Goal: Transaction & Acquisition: Purchase product/service

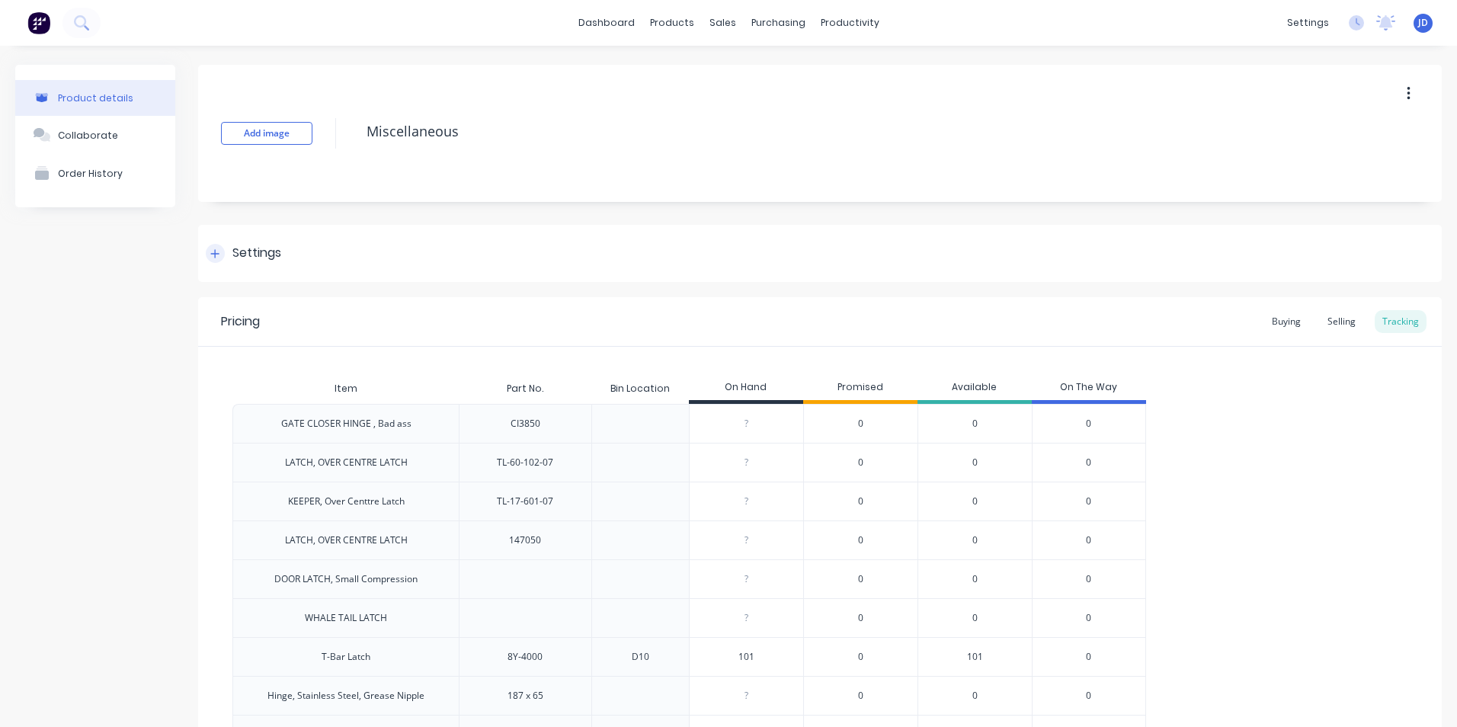
scroll to position [152, 0]
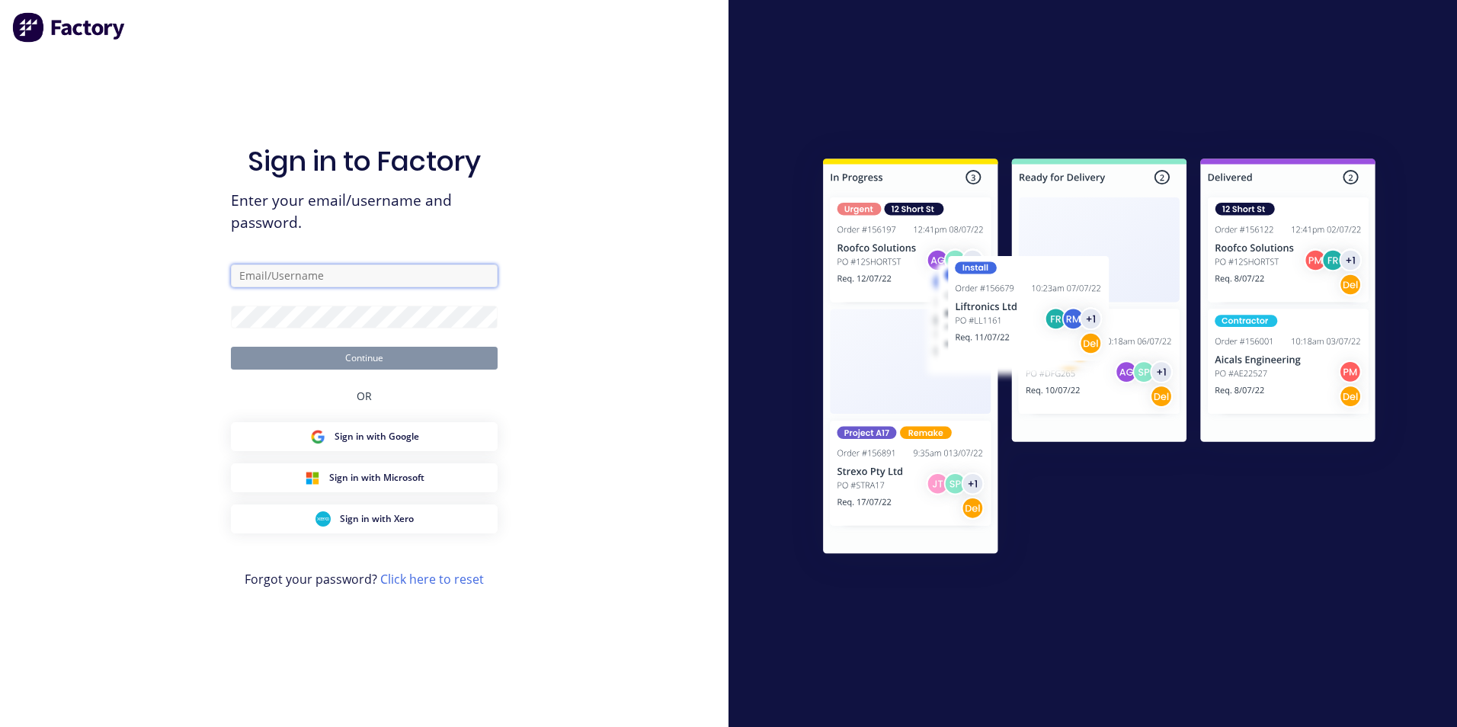
type input "[PERSON_NAME][EMAIL_ADDRESS][PERSON_NAME][DOMAIN_NAME]"
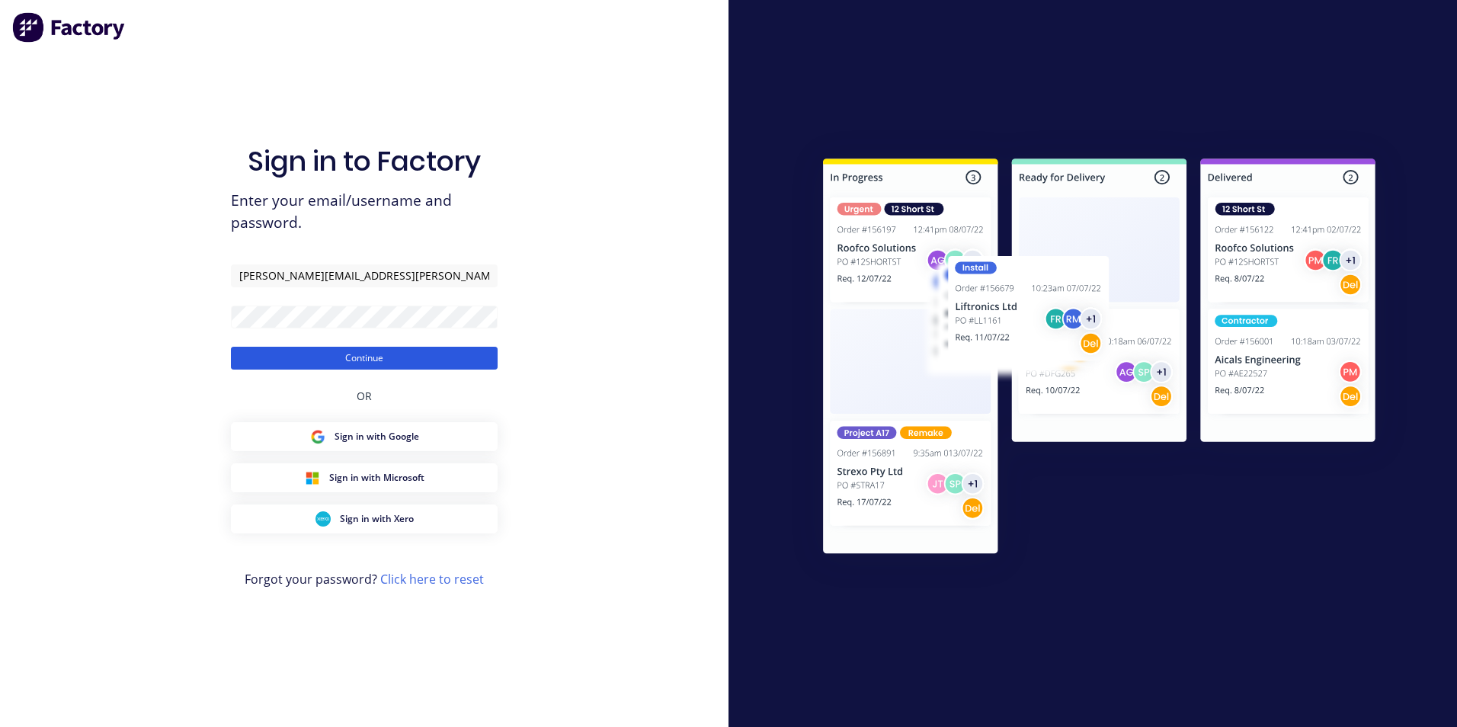
click at [392, 354] on button "Continue" at bounding box center [364, 358] width 267 height 23
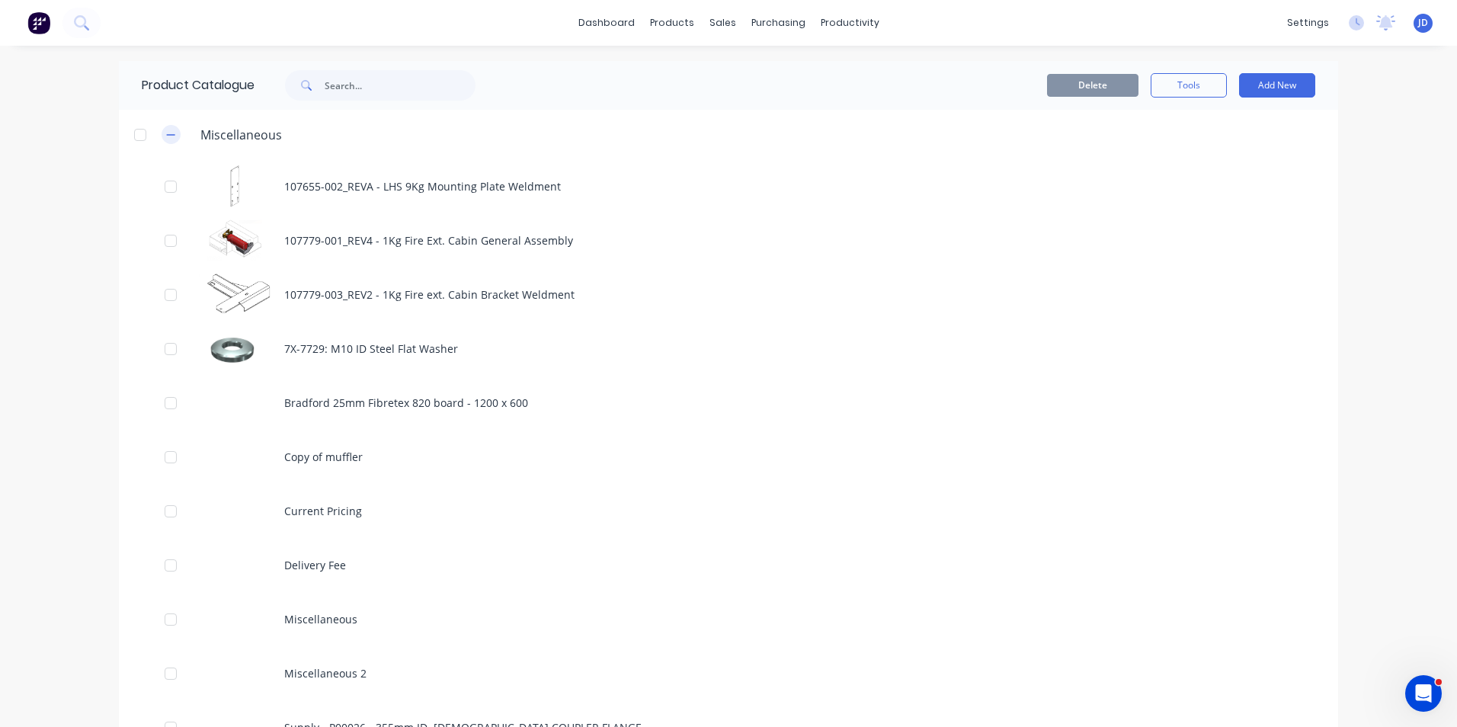
click at [166, 137] on icon "button" at bounding box center [170, 135] width 9 height 11
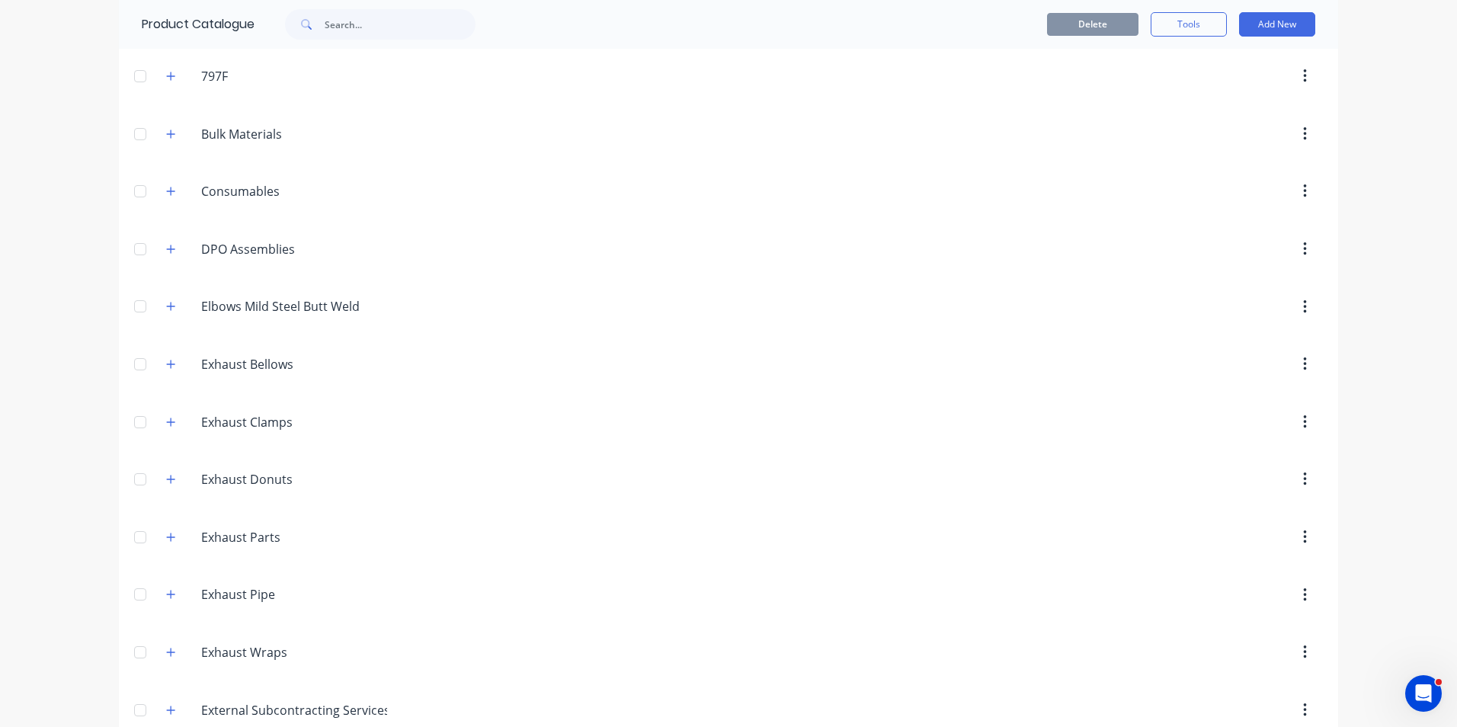
scroll to position [229, 0]
click at [169, 535] on icon "button" at bounding box center [170, 535] width 9 height 11
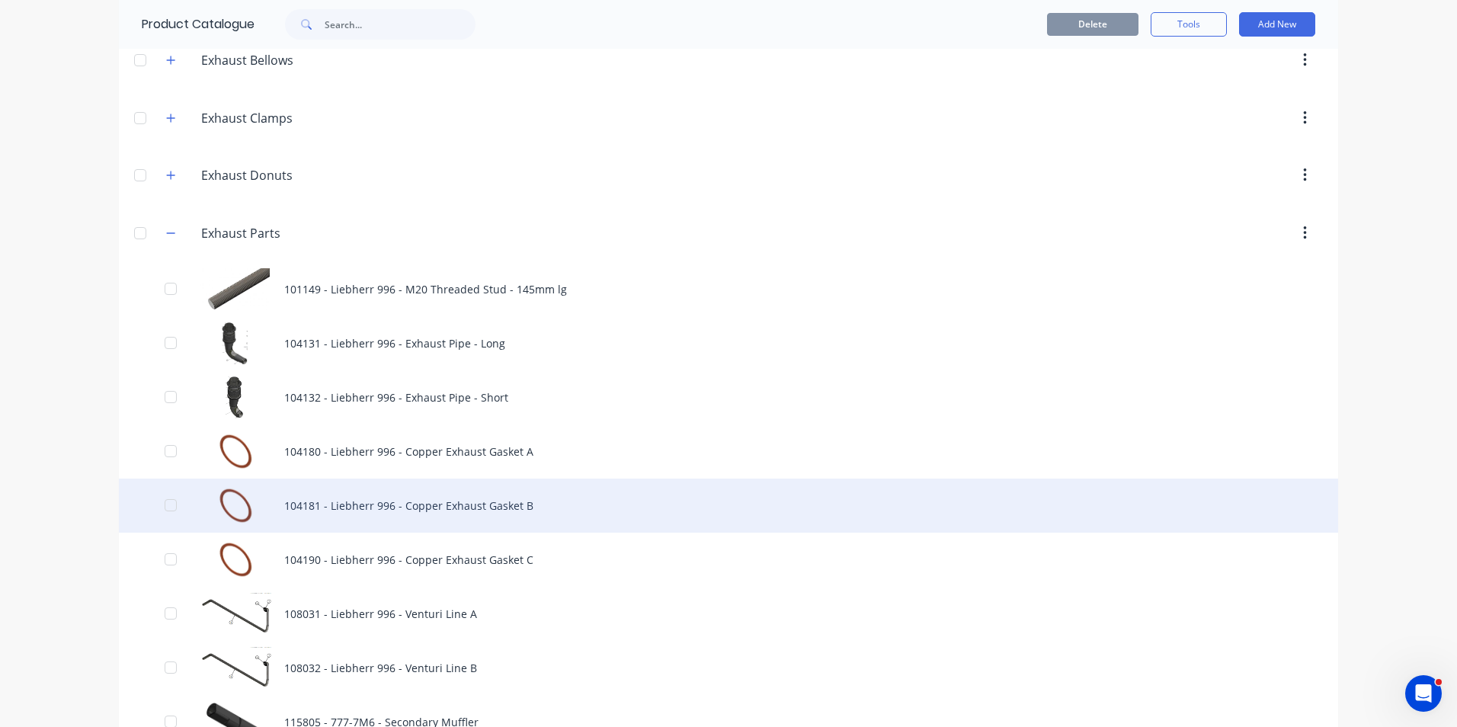
scroll to position [533, 0]
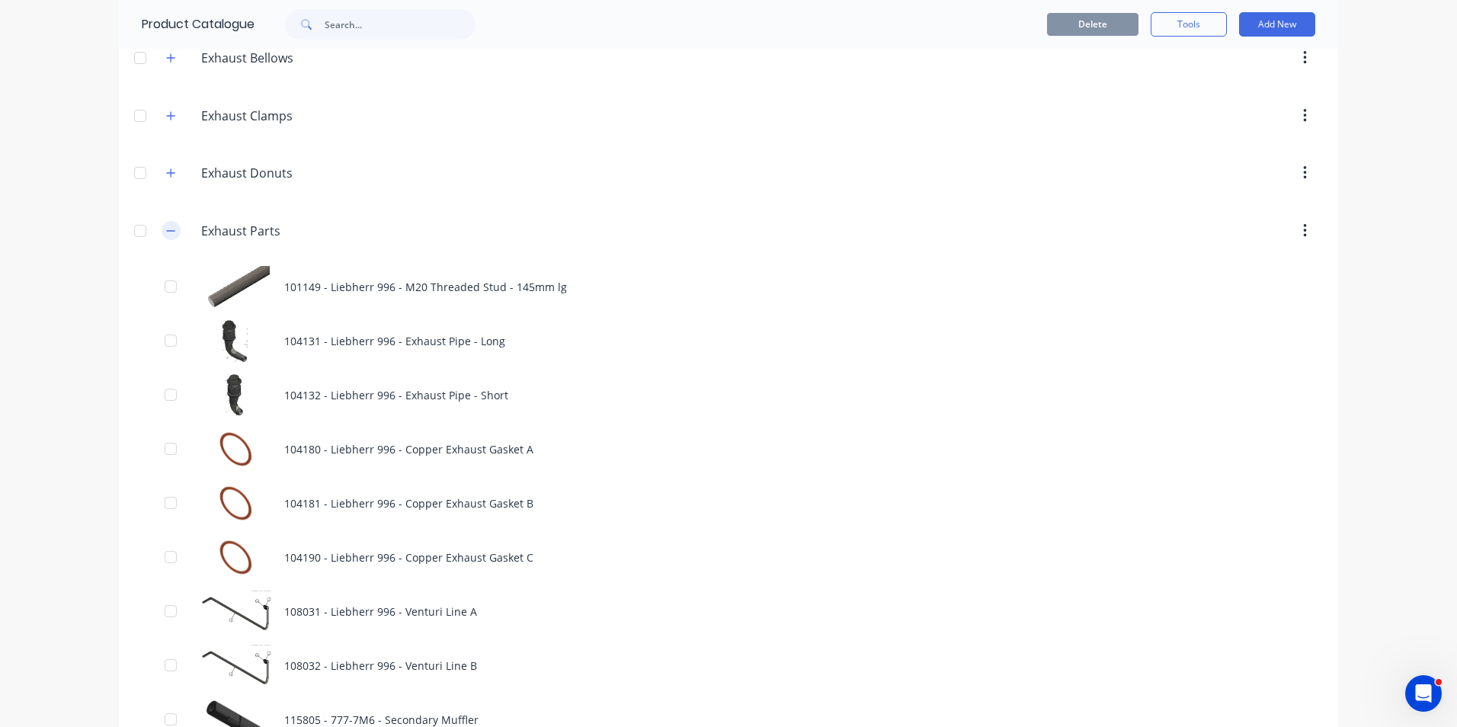
click at [162, 229] on button "button" at bounding box center [171, 230] width 19 height 19
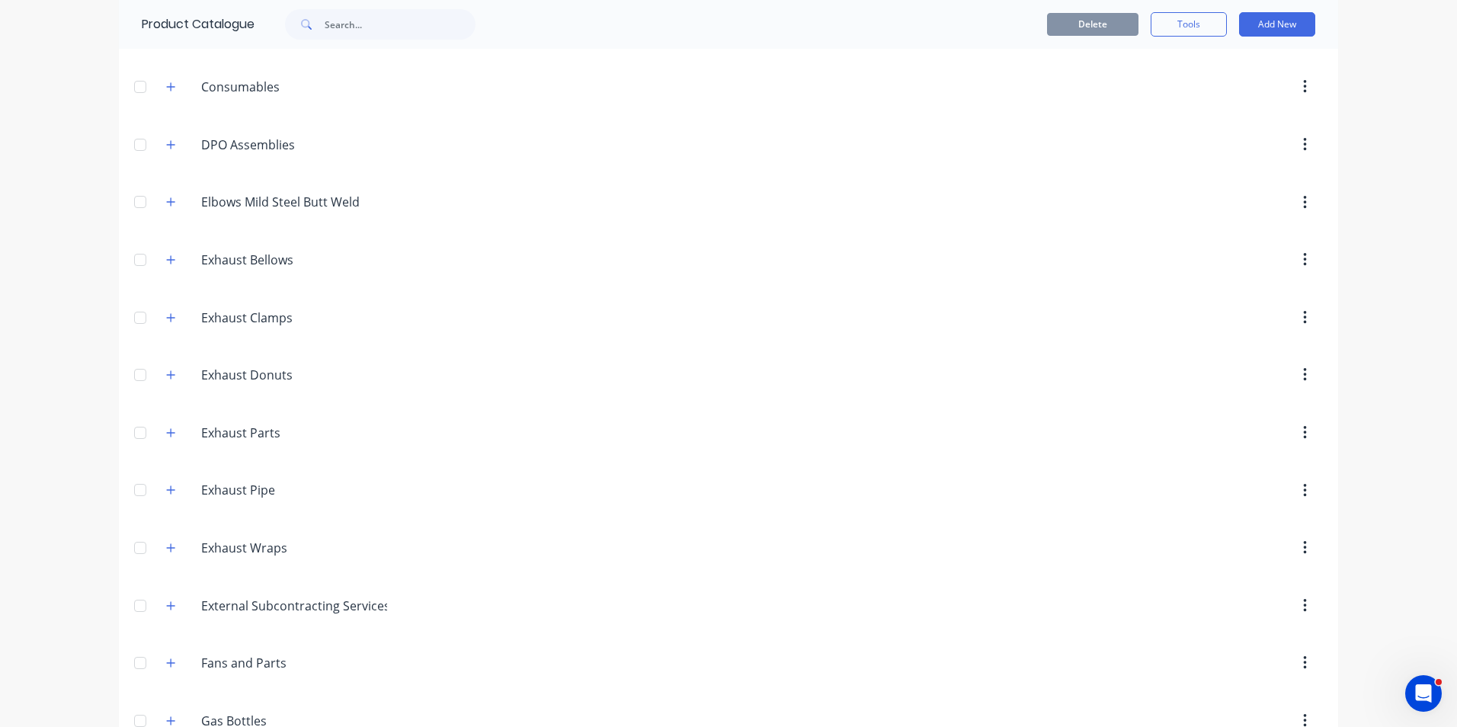
scroll to position [305, 0]
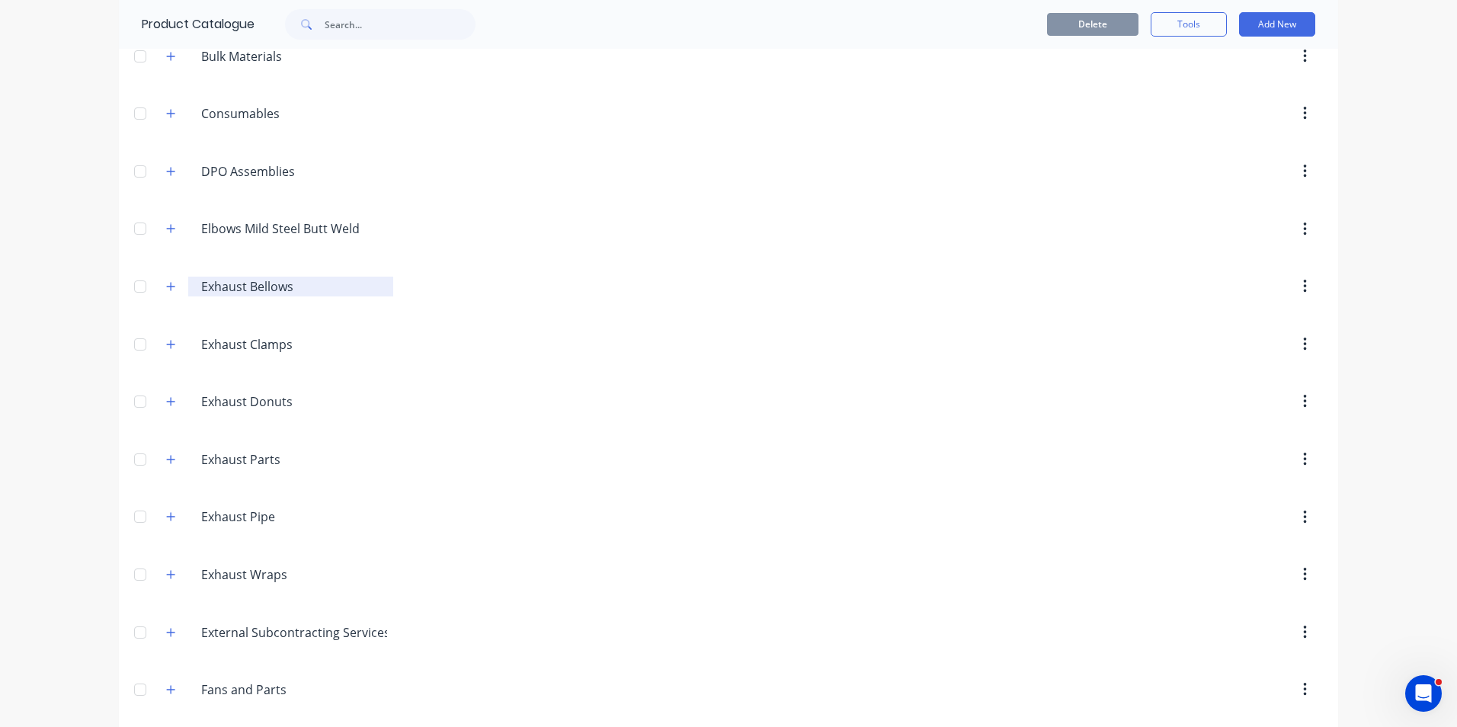
click at [232, 287] on input "Exhaust Bellows" at bounding box center [291, 286] width 181 height 18
click at [166, 290] on icon "button" at bounding box center [170, 286] width 9 height 11
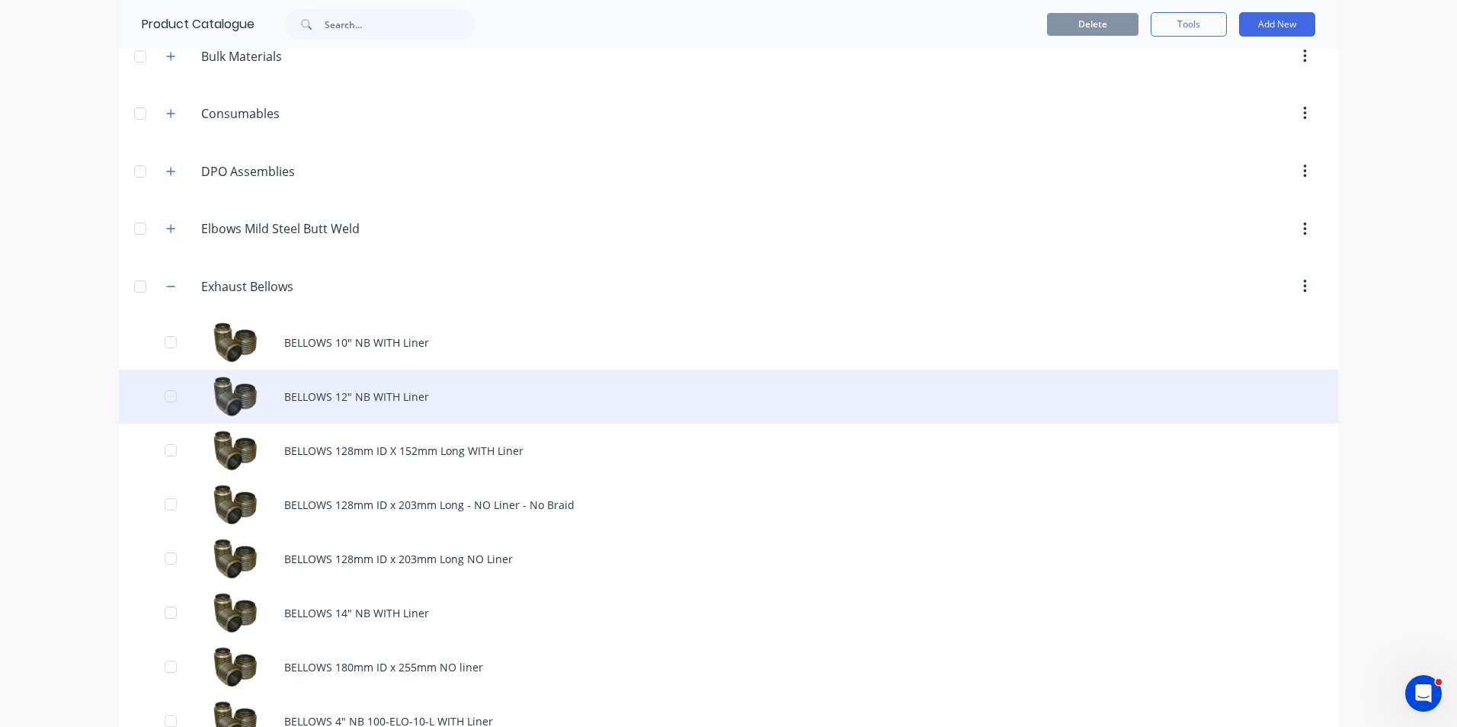
click at [301, 395] on div "BELLOWS 12" NB WITH Liner" at bounding box center [728, 397] width 1219 height 54
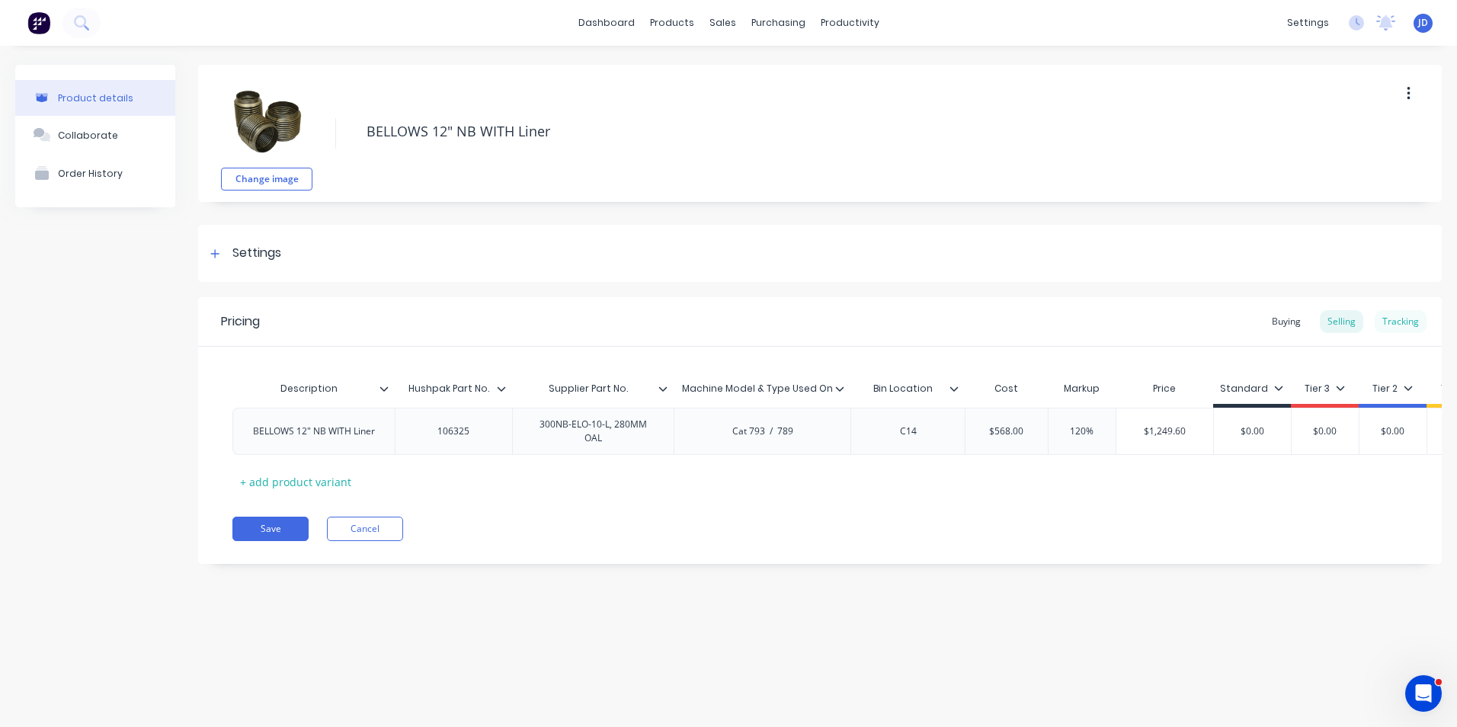
click at [1407, 322] on div "Tracking" at bounding box center [1401, 321] width 52 height 23
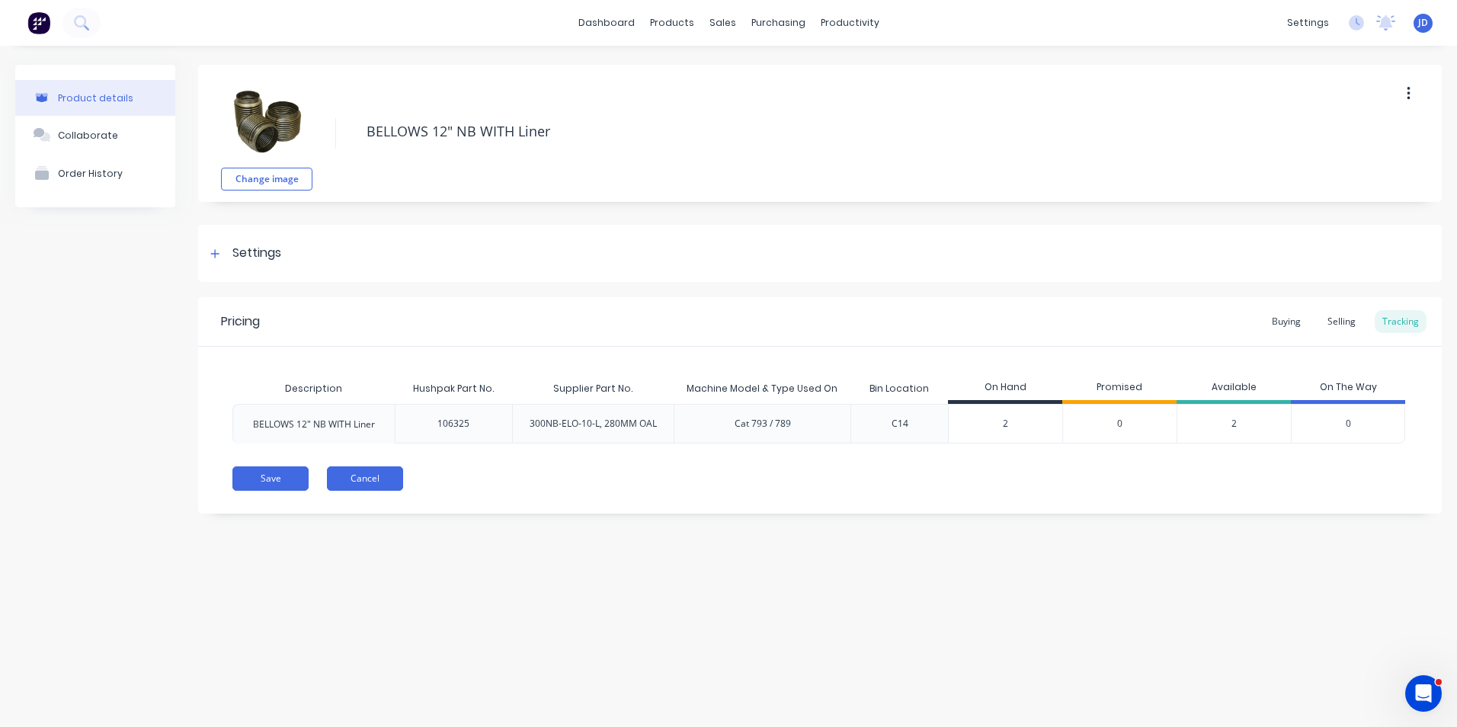
click at [357, 471] on button "Cancel" at bounding box center [365, 478] width 76 height 24
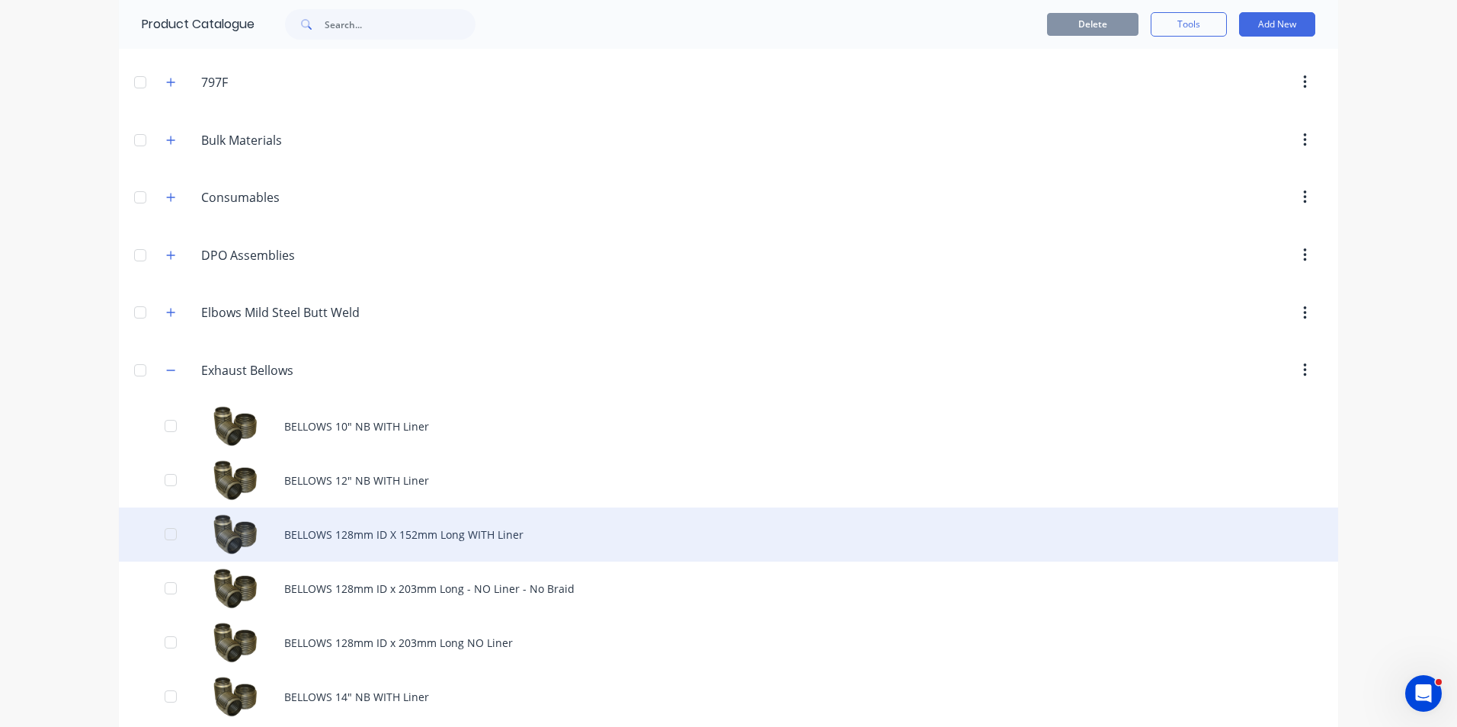
scroll to position [229, 0]
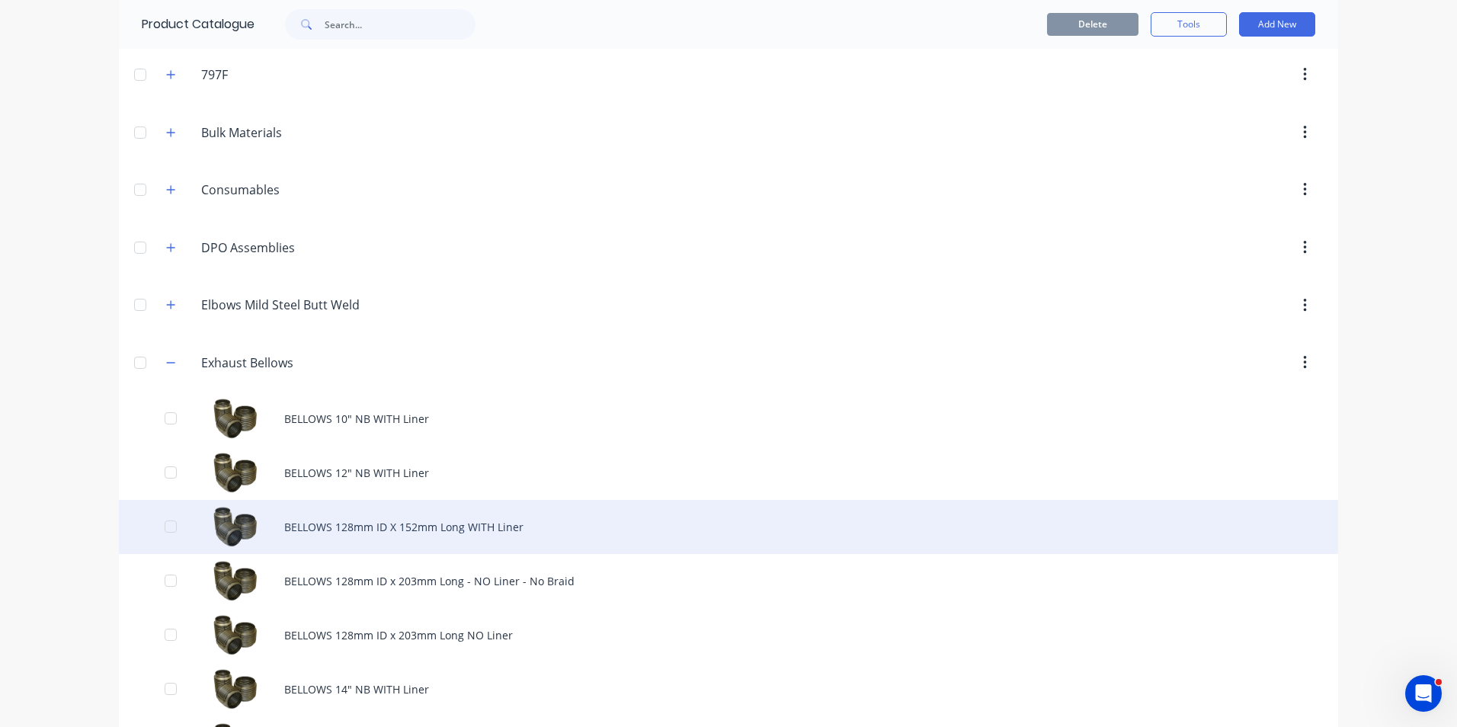
click at [346, 524] on div "BELLOWS 128mm ID X 152mm Long WITH Liner" at bounding box center [728, 527] width 1219 height 54
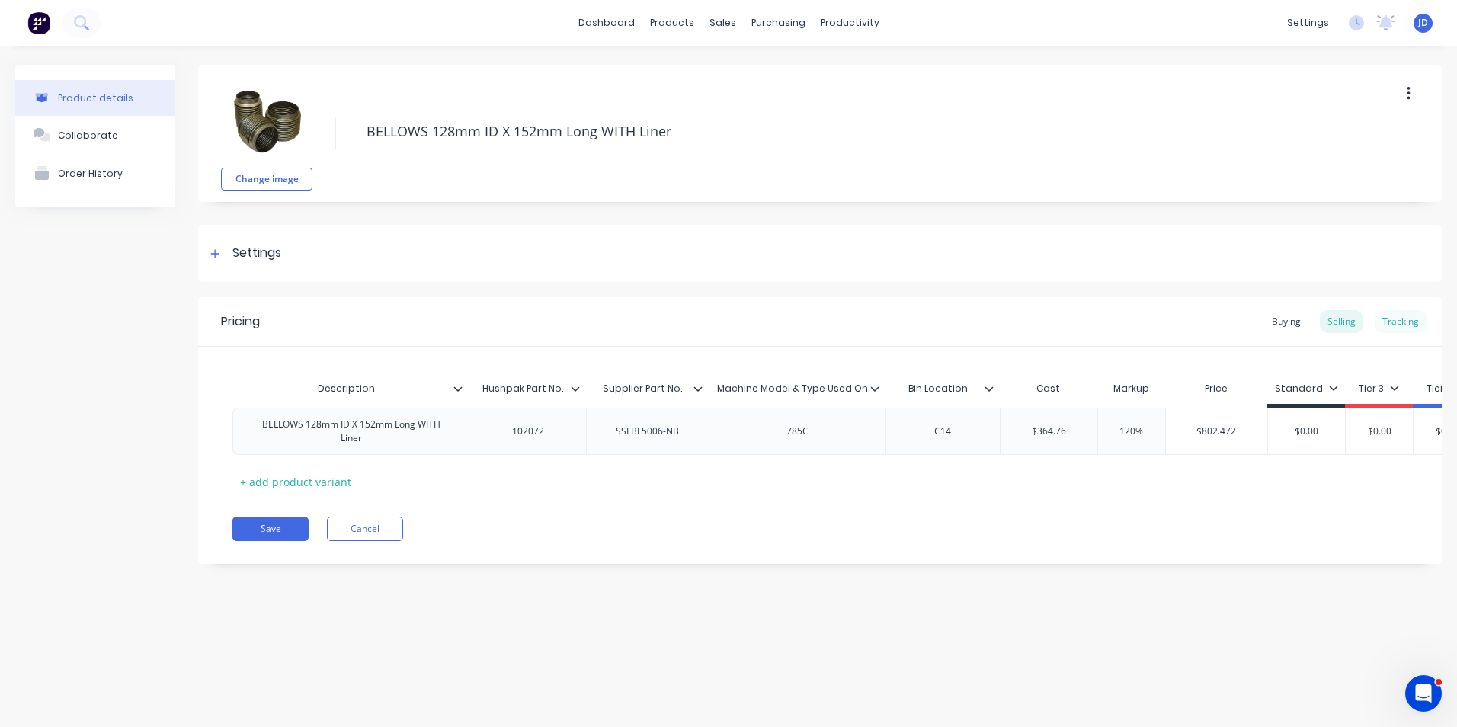
click at [1410, 318] on div "Tracking" at bounding box center [1401, 321] width 52 height 23
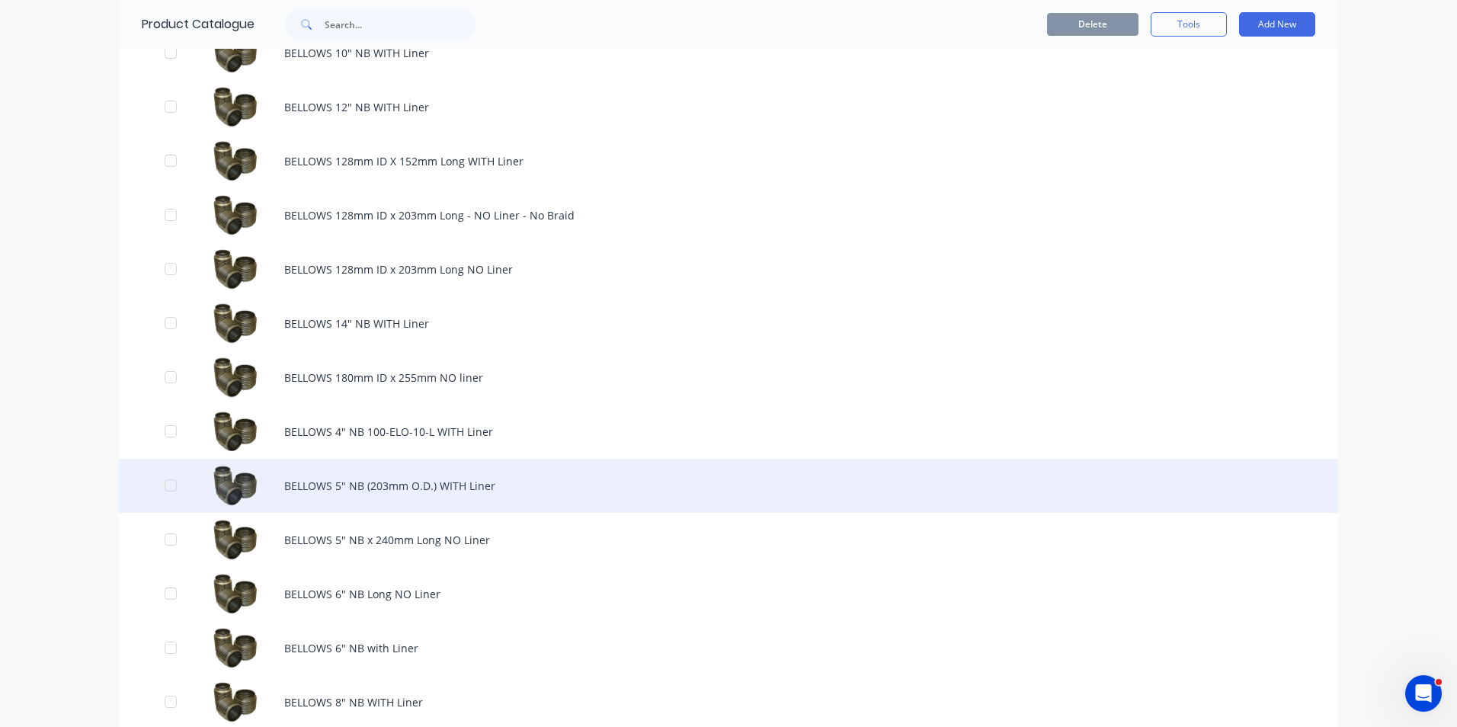
scroll to position [610, 0]
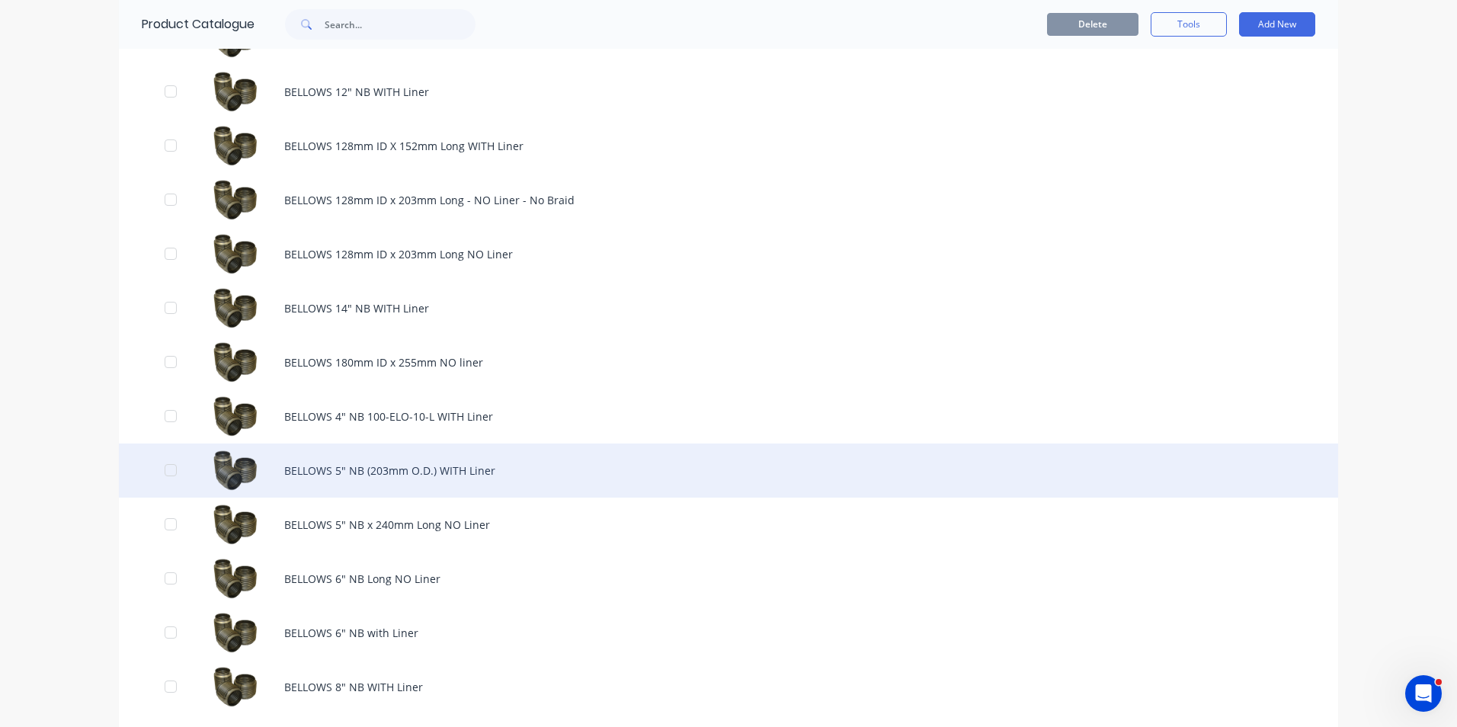
click at [322, 477] on div "BELLOWS 5" NB (203mm O.D.) WITH Liner" at bounding box center [728, 471] width 1219 height 54
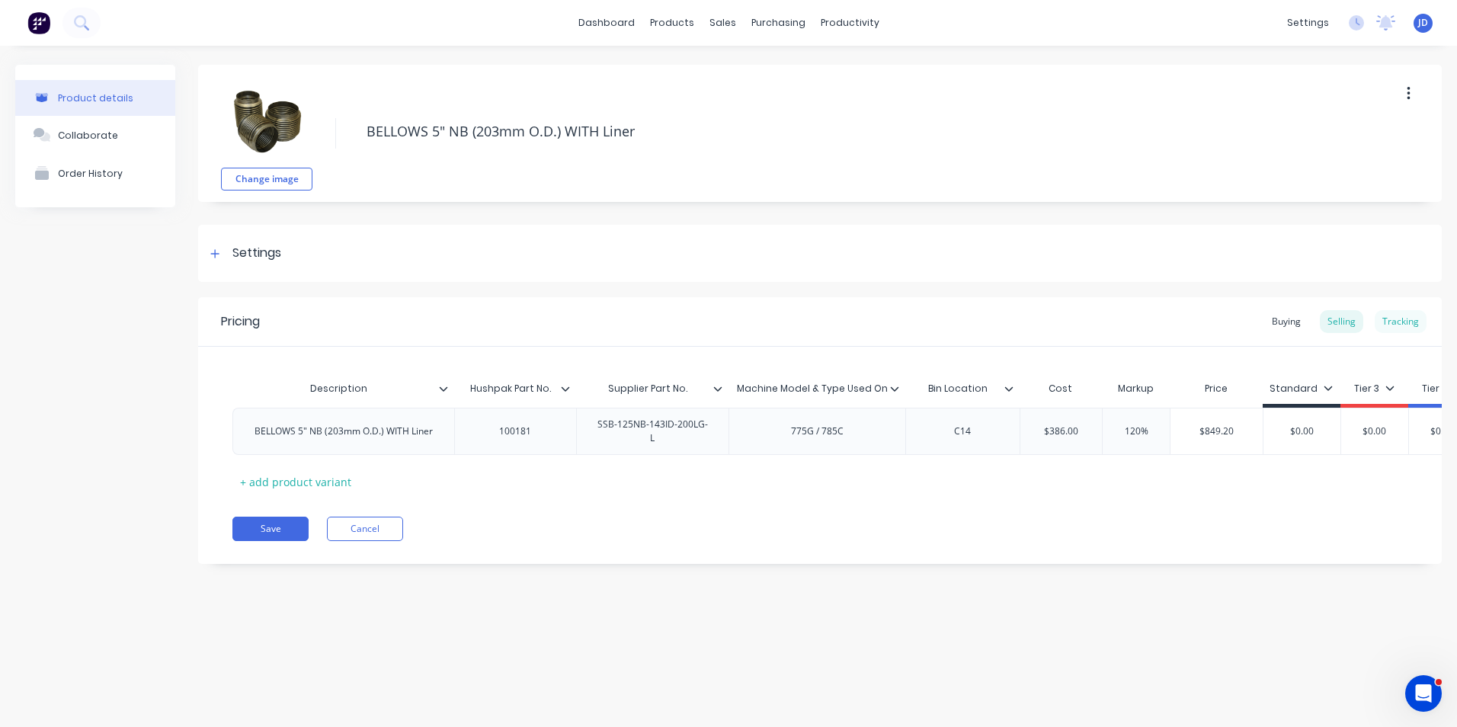
click at [1402, 322] on div "Tracking" at bounding box center [1401, 321] width 52 height 23
